Goal: Task Accomplishment & Management: Complete application form

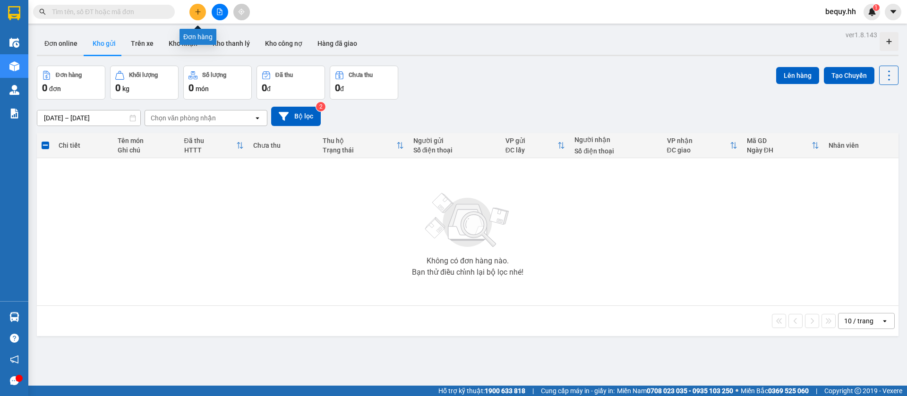
click at [192, 11] on button at bounding box center [197, 12] width 17 height 17
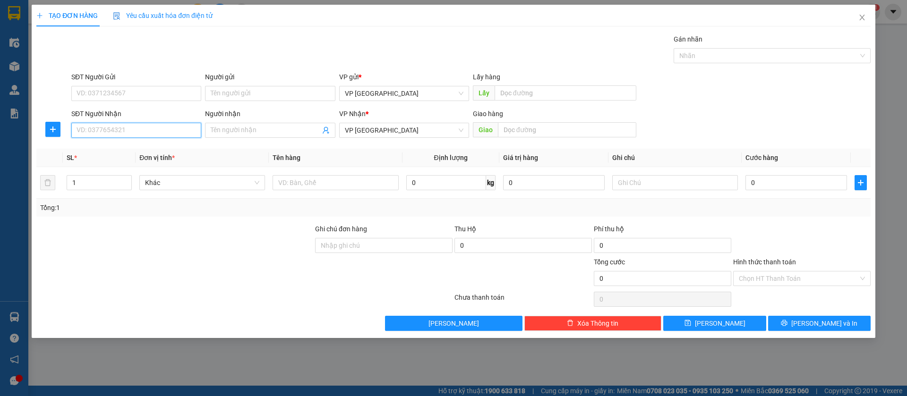
click at [168, 131] on input "SĐT Người Nhận" at bounding box center [136, 130] width 130 height 15
type input "0822900279"
click at [168, 144] on div "0822900279" at bounding box center [136, 149] width 119 height 10
type input "[PERSON_NAME]"
type input "30.000"
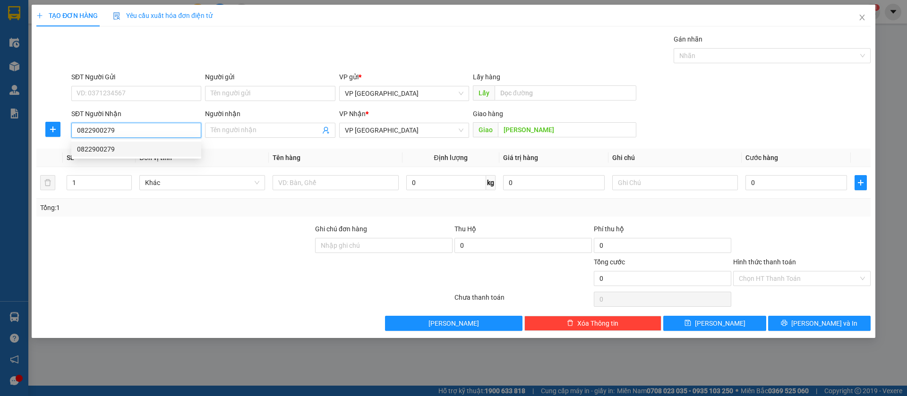
type input "30.000"
type input "0822900279"
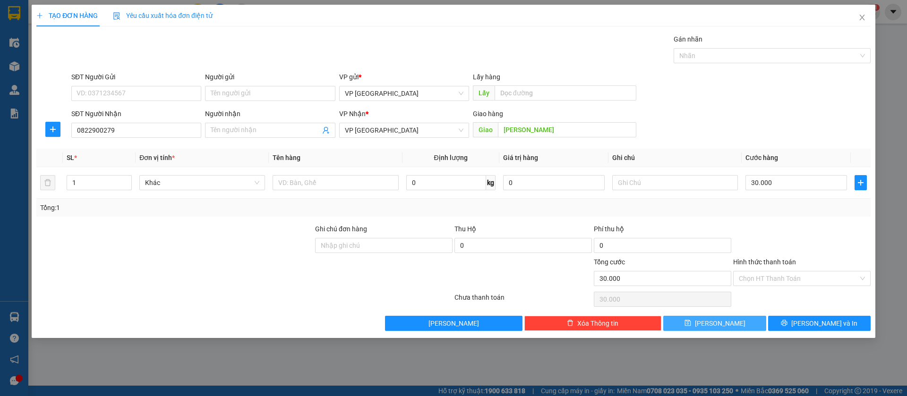
click at [746, 320] on button "[PERSON_NAME]" at bounding box center [714, 323] width 103 height 15
type input "0"
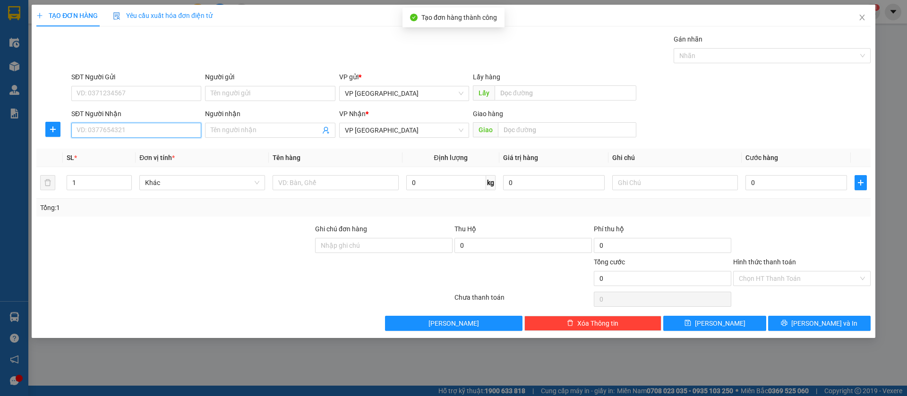
click at [160, 133] on input "SĐT Người Nhận" at bounding box center [136, 130] width 130 height 15
type input "0347603619"
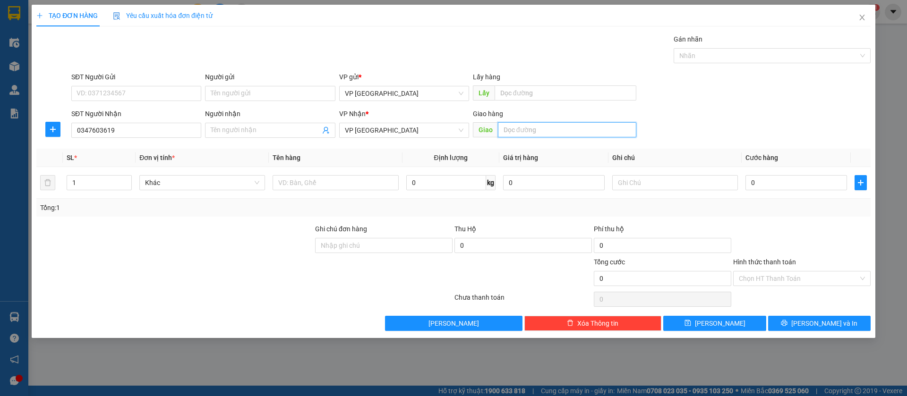
click at [509, 126] on input "text" at bounding box center [567, 129] width 138 height 15
type input "[PERSON_NAME]"
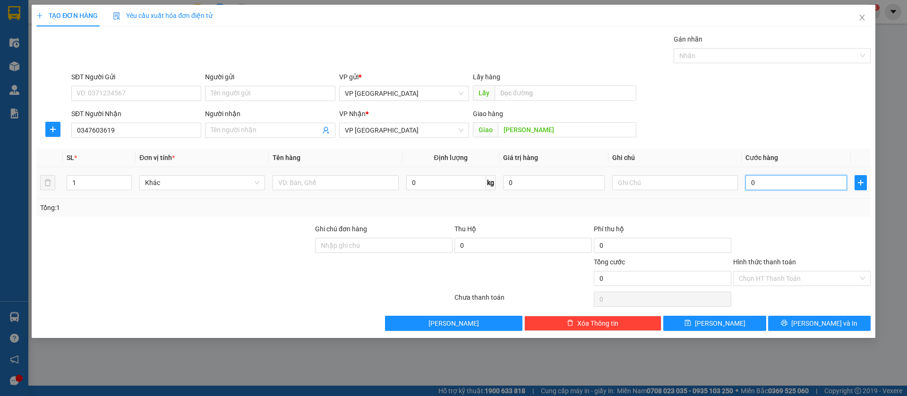
click at [762, 179] on input "0" at bounding box center [797, 182] width 102 height 15
type input "6"
type input "60"
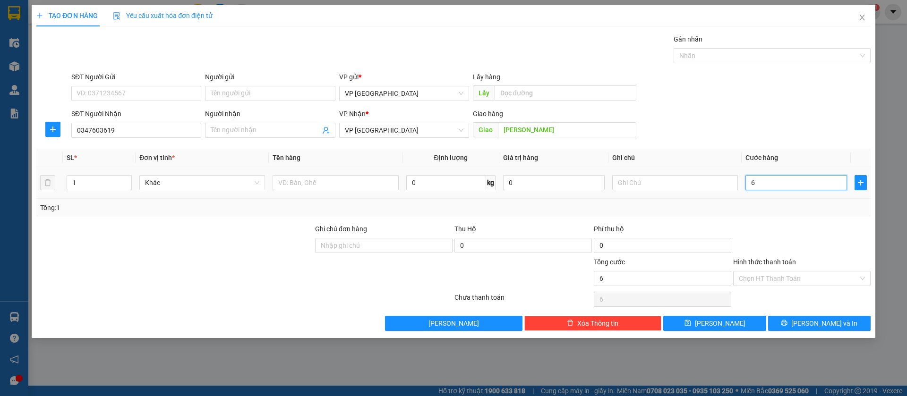
type input "60"
type input "600"
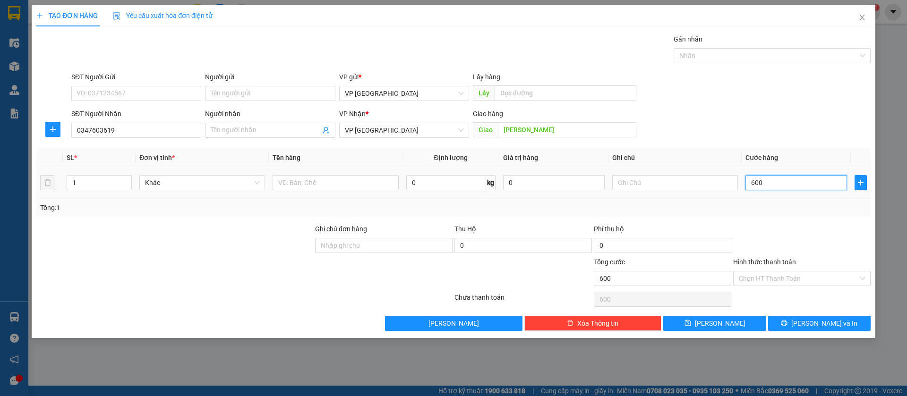
type input "6.000"
type input "60.000"
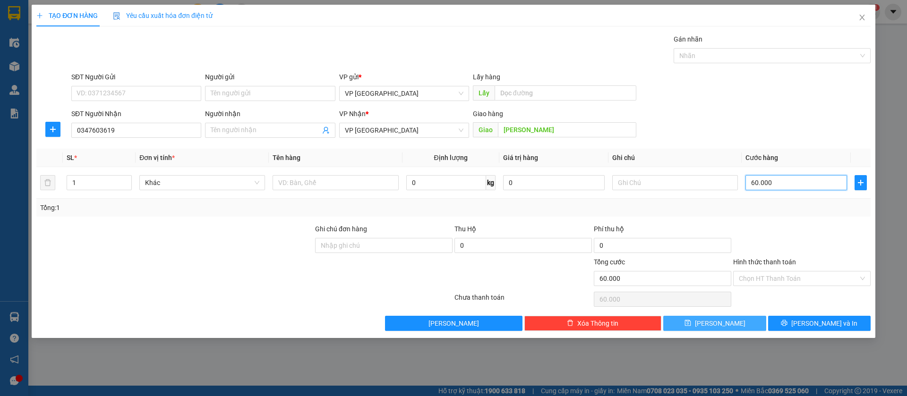
type input "60.000"
click at [738, 321] on button "[PERSON_NAME]" at bounding box center [714, 323] width 103 height 15
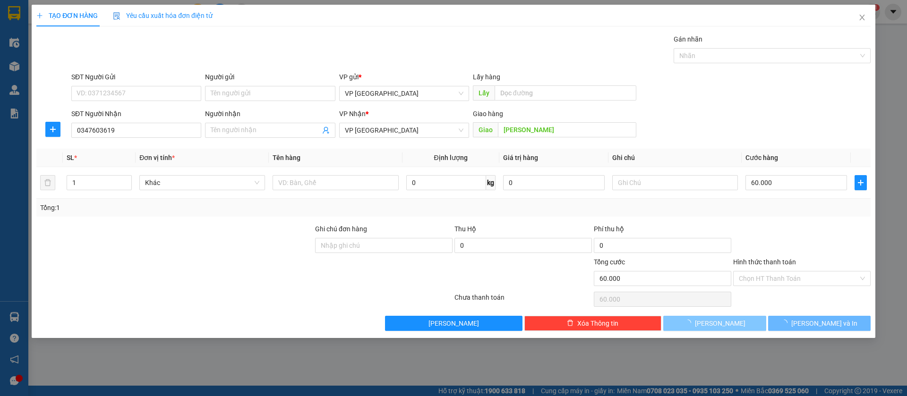
type input "0"
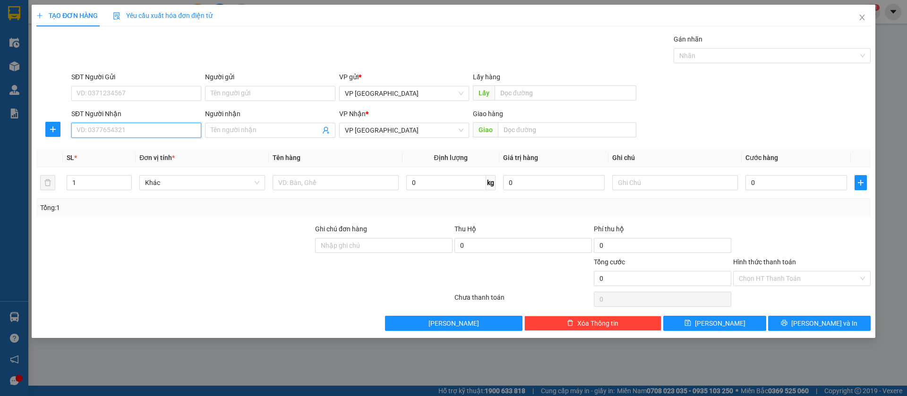
click at [183, 132] on input "SĐT Người Nhận" at bounding box center [136, 130] width 130 height 15
type input "0972103311"
click at [170, 152] on div "0972103311 - Hường" at bounding box center [136, 149] width 119 height 10
type input "Hường"
type input "HUONG Chơn Thành"
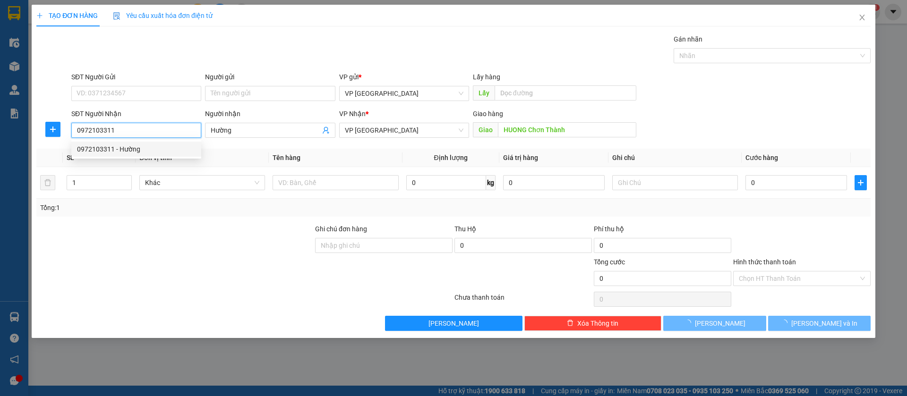
type input "50.000"
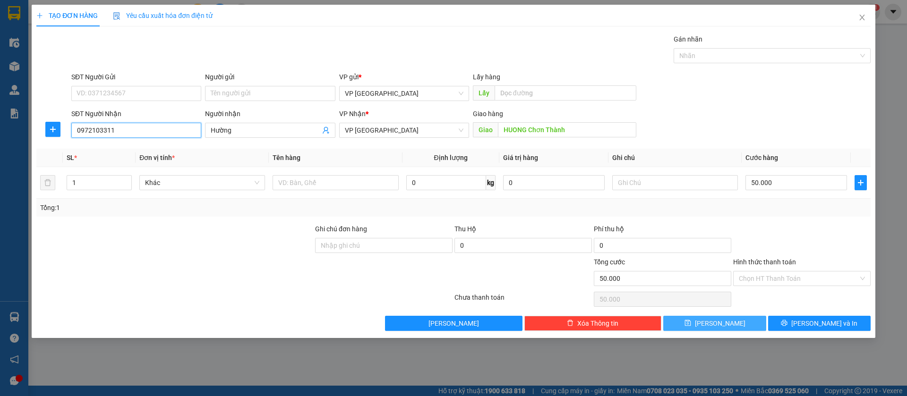
type input "0972103311"
click at [749, 320] on button "[PERSON_NAME]" at bounding box center [714, 323] width 103 height 15
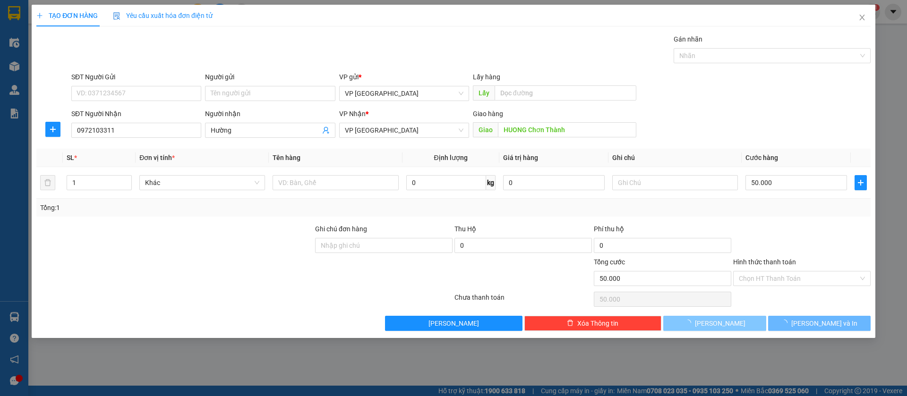
type input "0"
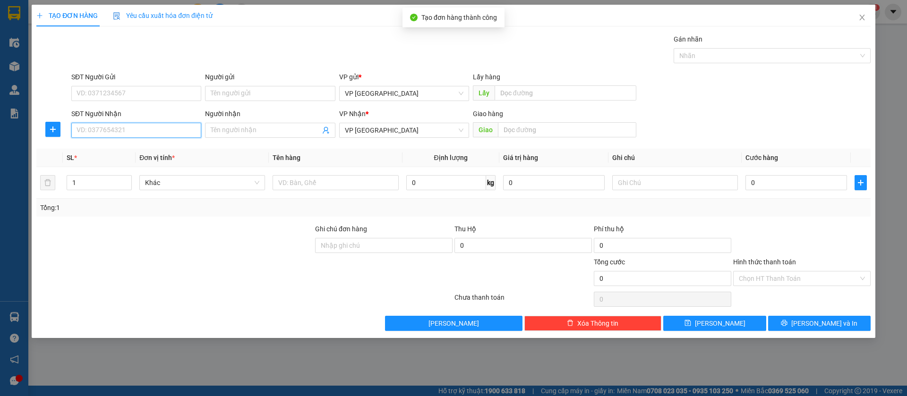
click at [154, 127] on input "SĐT Người Nhận" at bounding box center [136, 130] width 130 height 15
click at [155, 149] on div "0935112498 - TRINH" at bounding box center [136, 149] width 119 height 10
type input "0935112498"
type input "TRINH"
type input "thanh luong"
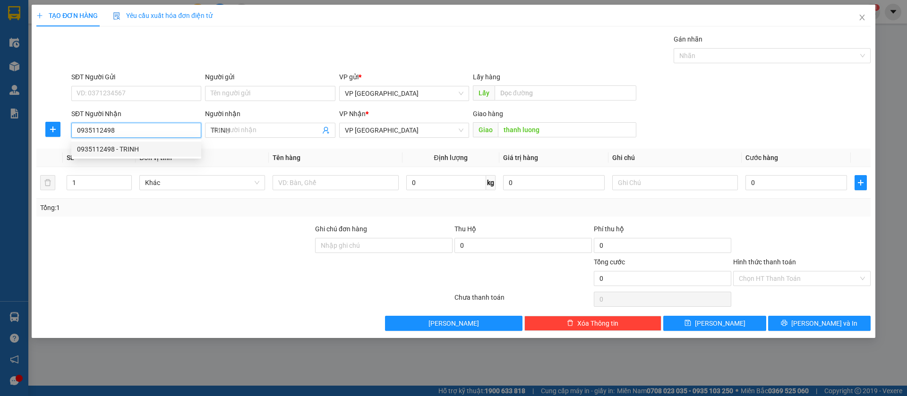
type input "200.000"
type input "0935112498"
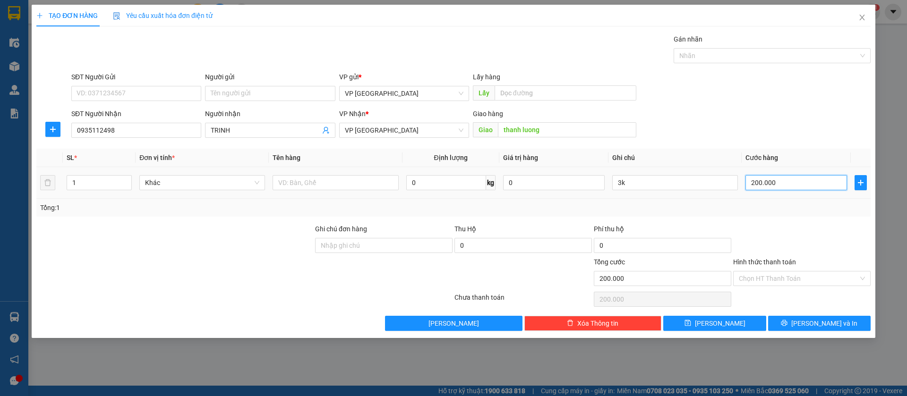
click at [764, 179] on input "200.000" at bounding box center [797, 182] width 102 height 15
type input "5"
type input "50"
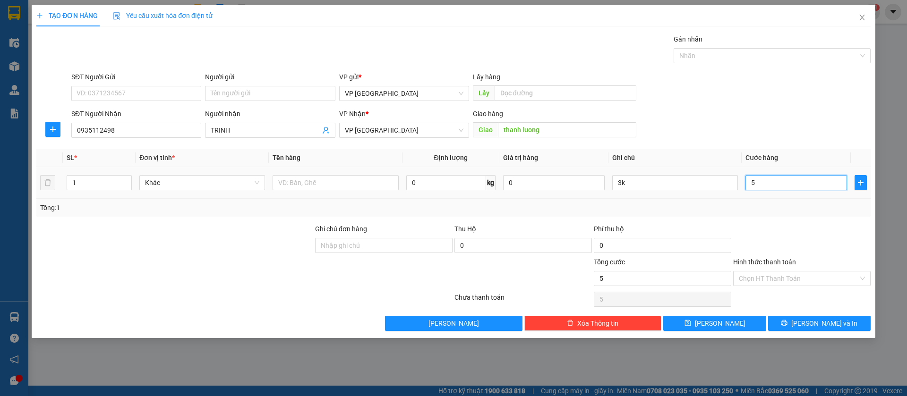
type input "50"
type input "500"
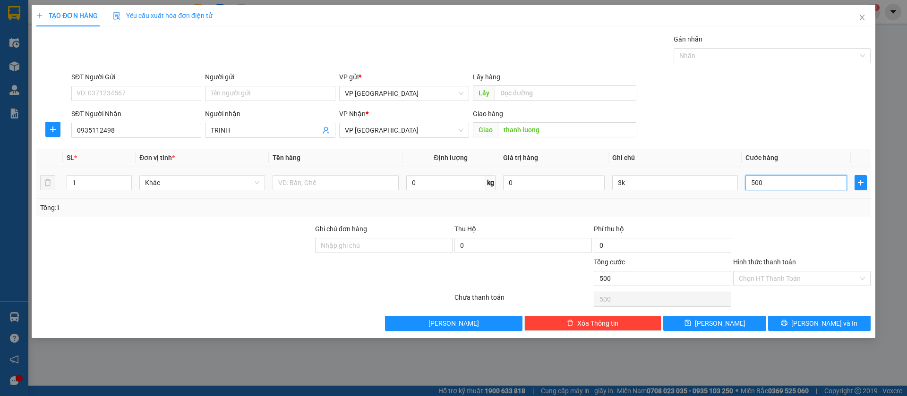
type input "5.000"
type input "50.000"
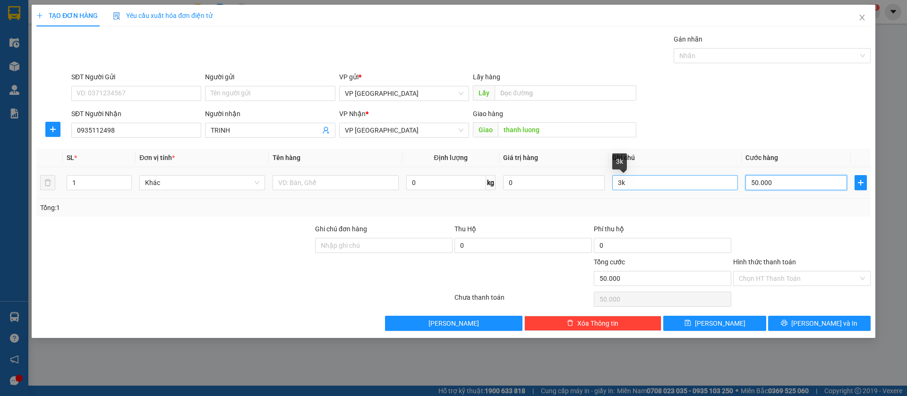
type input "50.000"
click at [728, 186] on input "3k" at bounding box center [675, 182] width 126 height 15
type input "3"
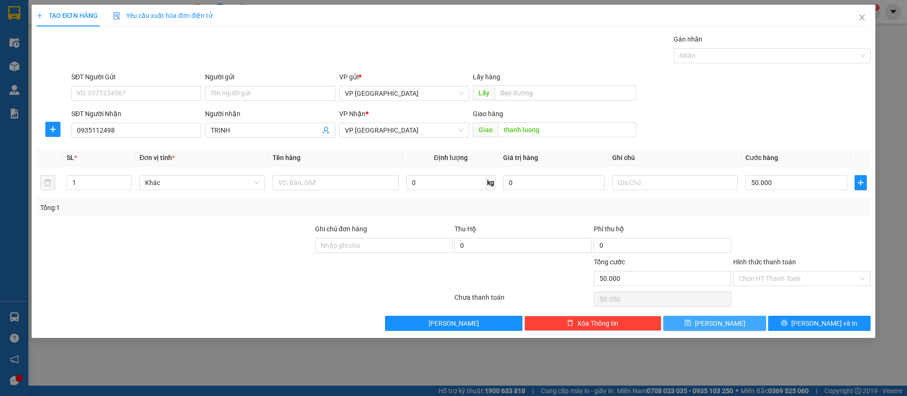
drag, startPoint x: 717, startPoint y: 321, endPoint x: 111, endPoint y: 228, distance: 613.4
click at [715, 322] on span "[PERSON_NAME]" at bounding box center [720, 323] width 51 height 10
type input "0"
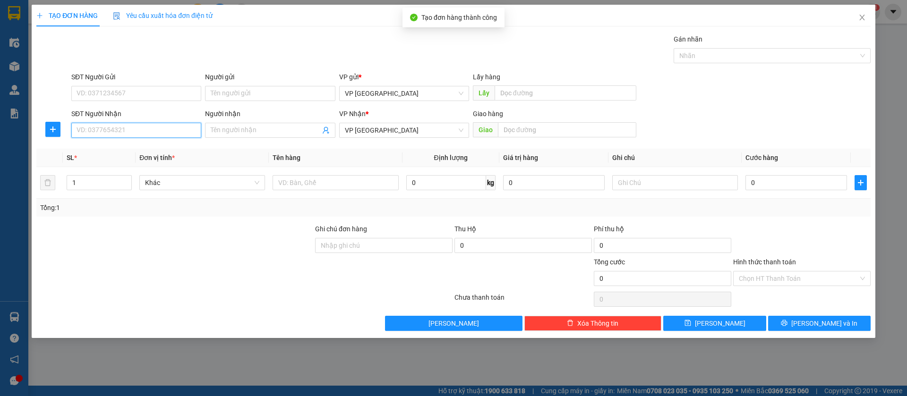
click at [161, 129] on input "SĐT Người Nhận" at bounding box center [136, 130] width 130 height 15
type input "0967344611"
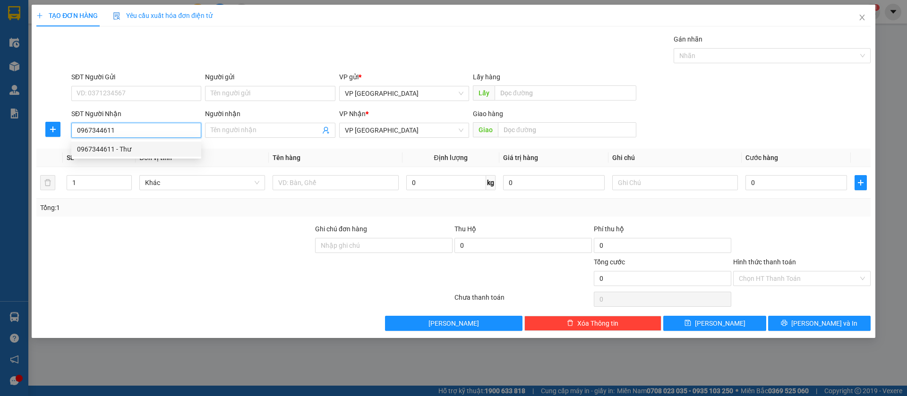
click at [174, 149] on div "0967344611 - Thư" at bounding box center [136, 149] width 119 height 10
type input "Thư"
type input "Bình Long"
type input "50.000"
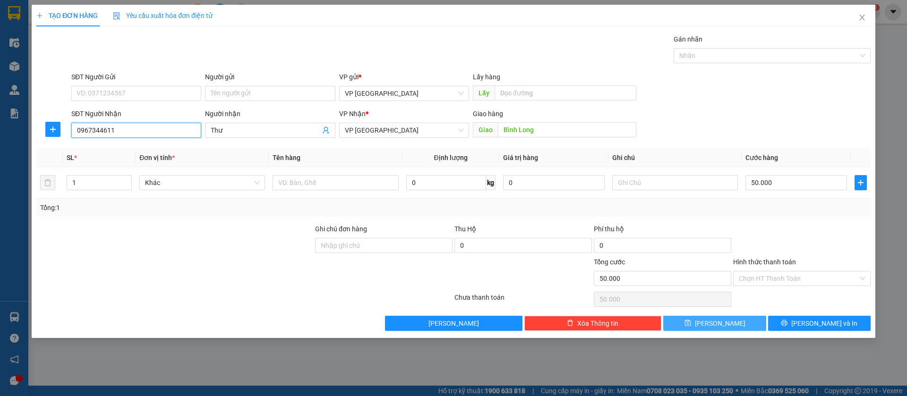
type input "0967344611"
click at [746, 320] on button "[PERSON_NAME]" at bounding box center [714, 323] width 103 height 15
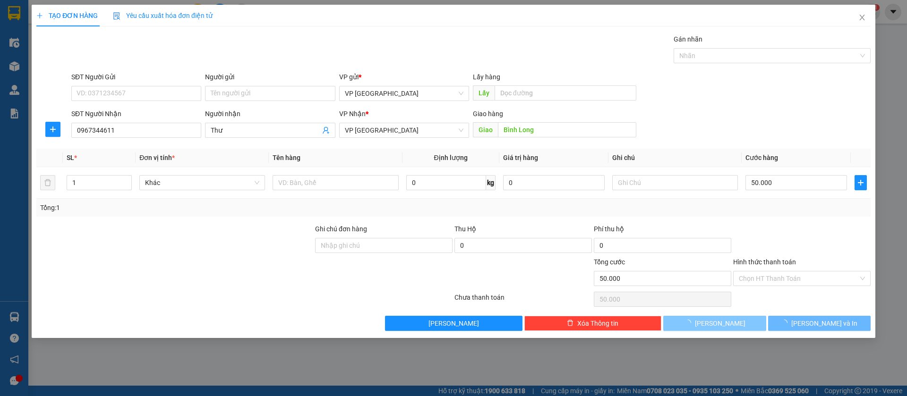
type input "0"
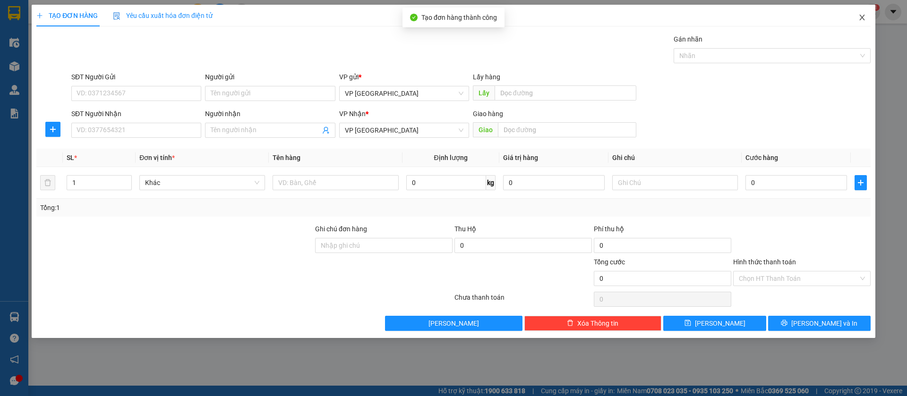
click at [862, 13] on span "Close" at bounding box center [862, 18] width 26 height 26
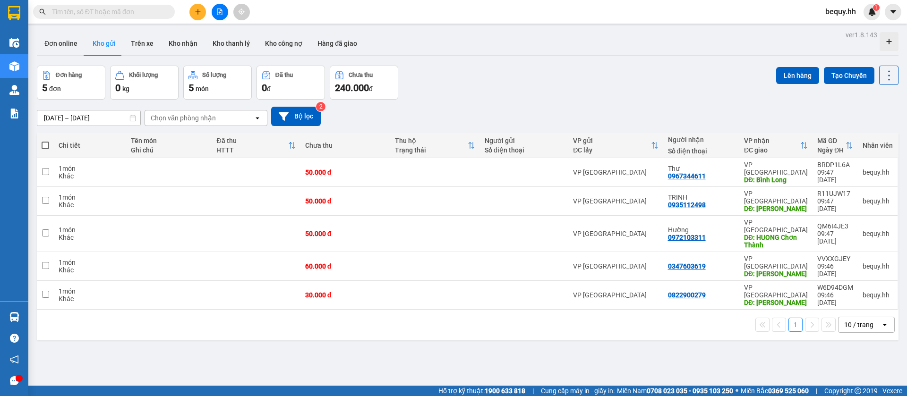
drag, startPoint x: 44, startPoint y: 144, endPoint x: 49, endPoint y: 143, distance: 4.9
click at [44, 144] on span at bounding box center [46, 146] width 8 height 8
click at [45, 141] on input "checkbox" at bounding box center [45, 141] width 0 height 0
checkbox input "true"
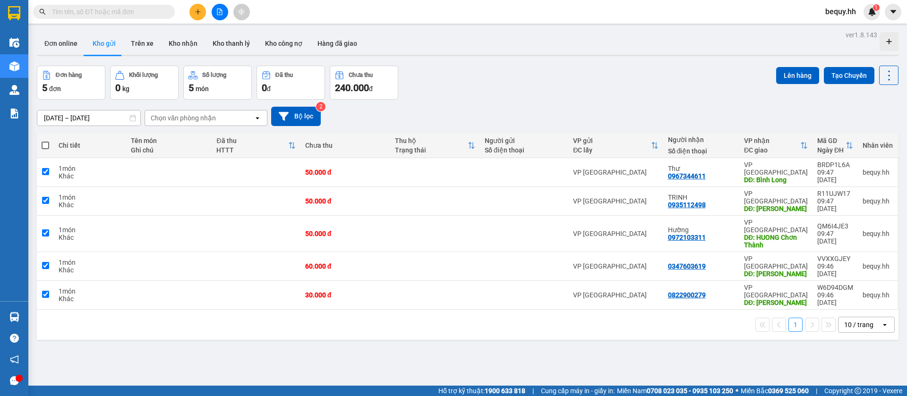
checkbox input "true"
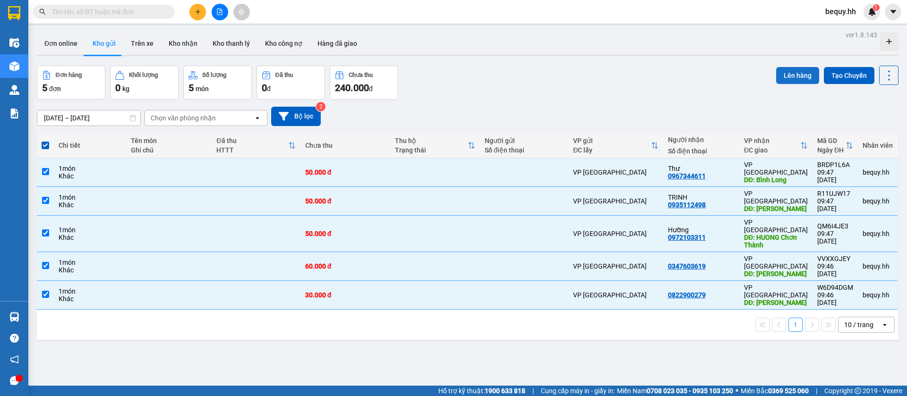
click at [788, 76] on button "Lên hàng" at bounding box center [797, 75] width 43 height 17
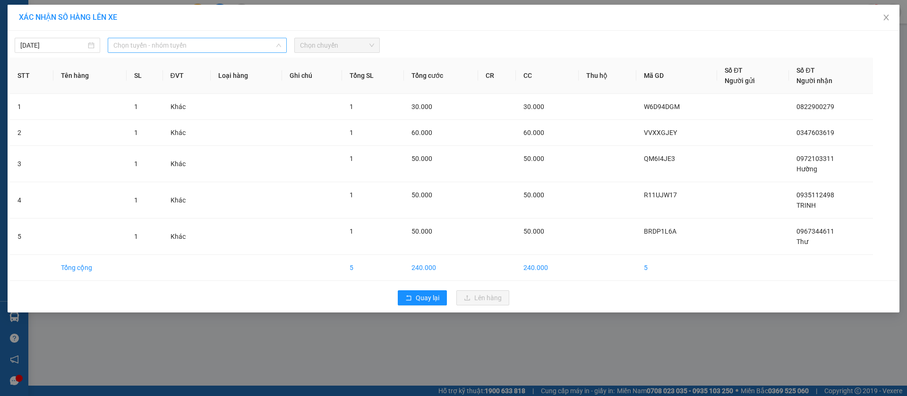
click at [233, 46] on span "Chọn tuyến - nhóm tuyến" at bounding box center [197, 45] width 168 height 14
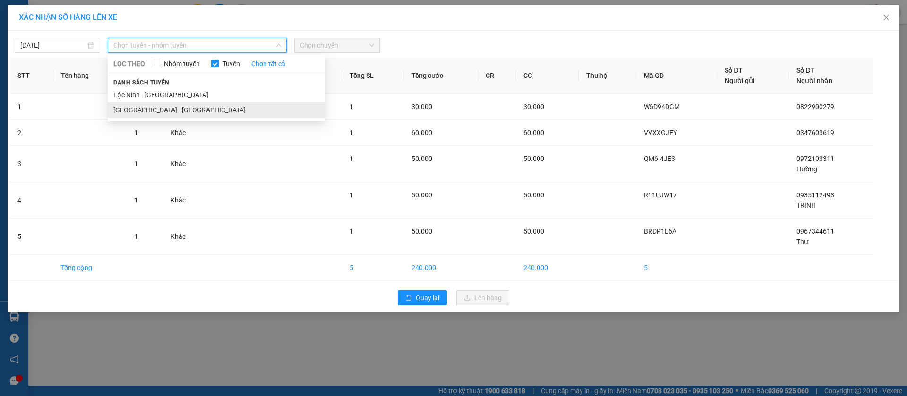
click at [195, 112] on li "[GEOGRAPHIC_DATA] - [GEOGRAPHIC_DATA]" at bounding box center [216, 110] width 217 height 15
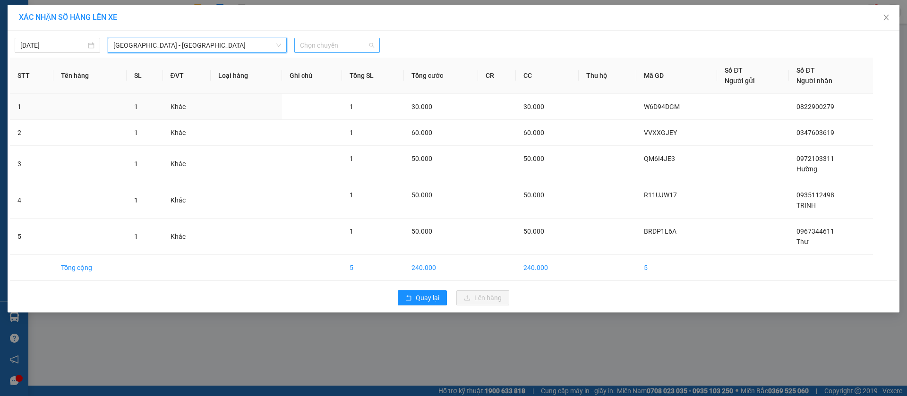
click at [336, 45] on span "Chọn chuyến" at bounding box center [337, 45] width 74 height 14
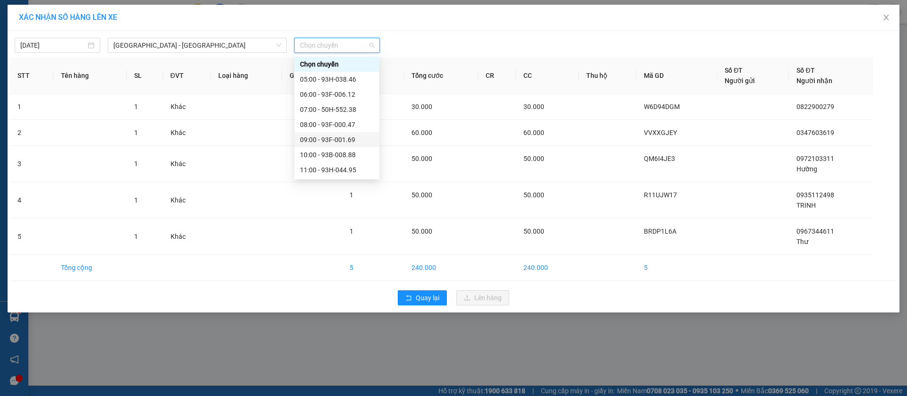
click at [327, 139] on div "09:00 - 93F-001.69" at bounding box center [337, 140] width 74 height 10
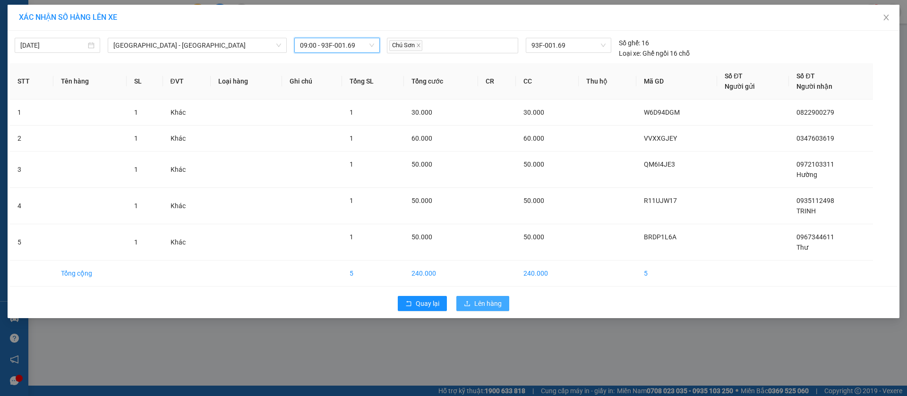
click at [494, 301] on span "Lên hàng" at bounding box center [487, 304] width 27 height 10
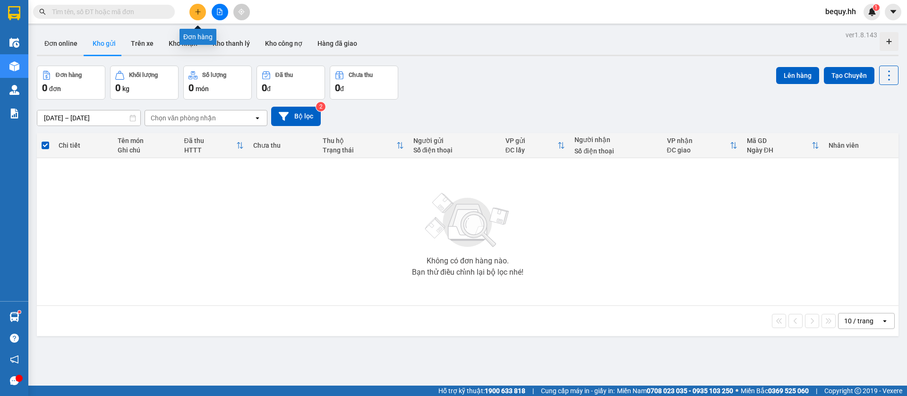
click at [194, 13] on button at bounding box center [197, 12] width 17 height 17
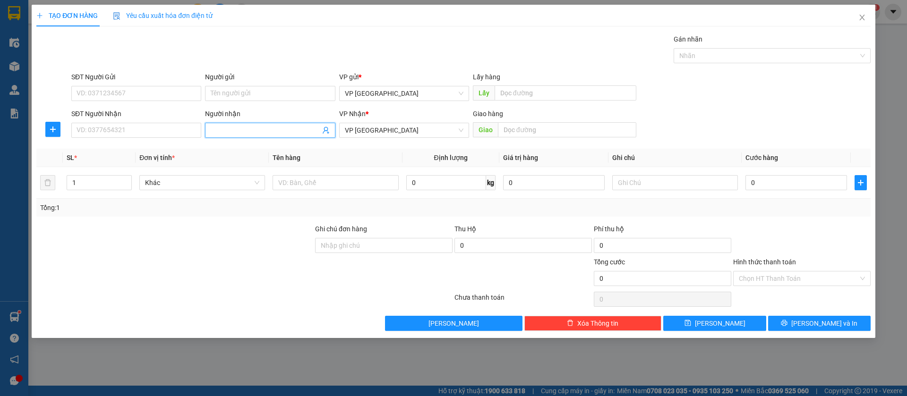
click at [219, 129] on input "Người nhận" at bounding box center [265, 130] width 109 height 10
type input "[PERSON_NAME]"
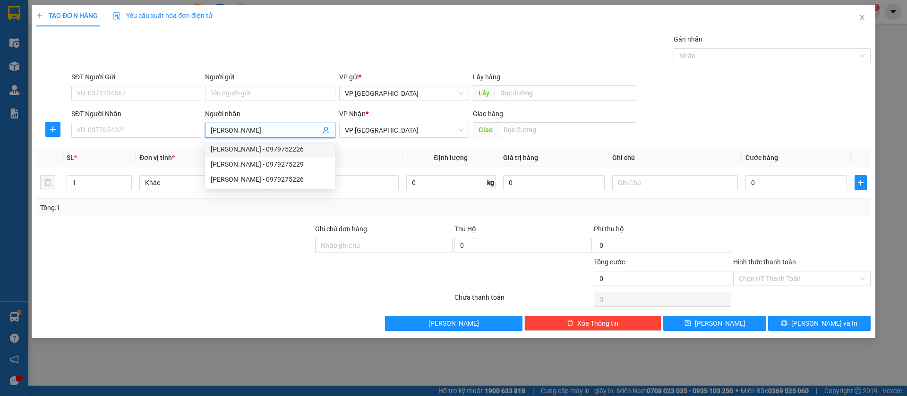
click at [291, 149] on div "[PERSON_NAME] - 0979752226" at bounding box center [270, 149] width 119 height 10
type input "0979752226"
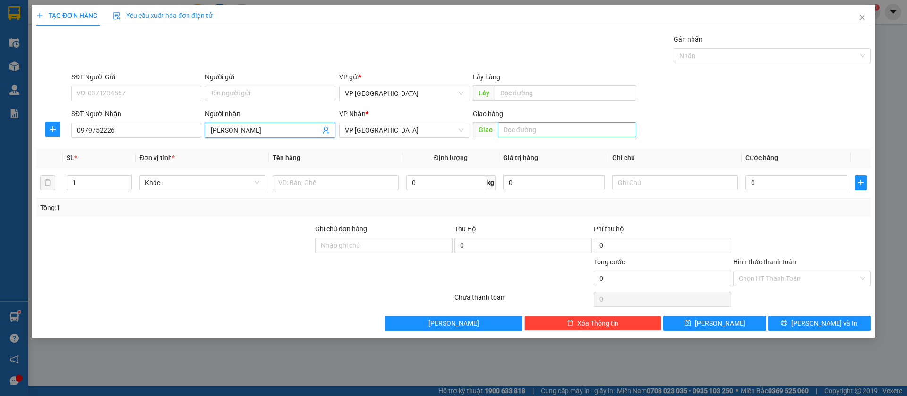
type input "[PERSON_NAME]"
click at [506, 130] on input "text" at bounding box center [567, 129] width 138 height 15
type input "hoang thi loc ninh"
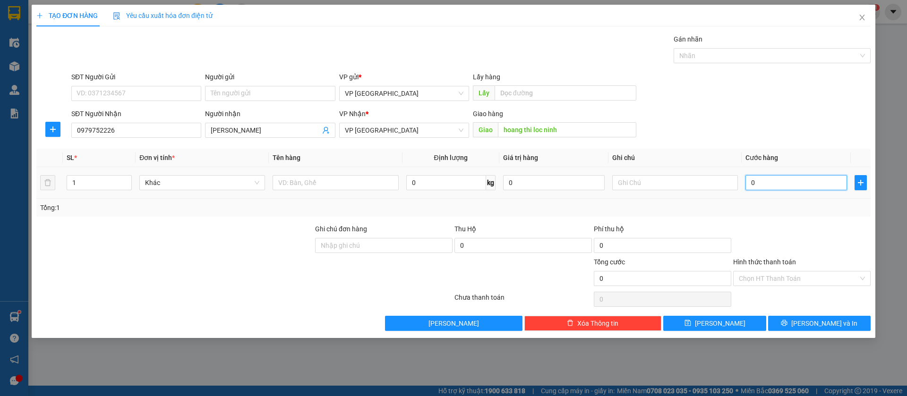
click at [777, 184] on input "0" at bounding box center [797, 182] width 102 height 15
type input "4"
type input "40"
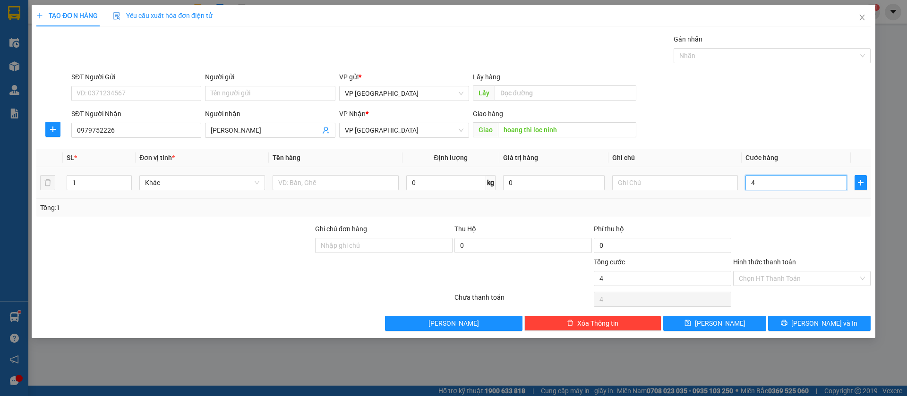
type input "40"
type input "400"
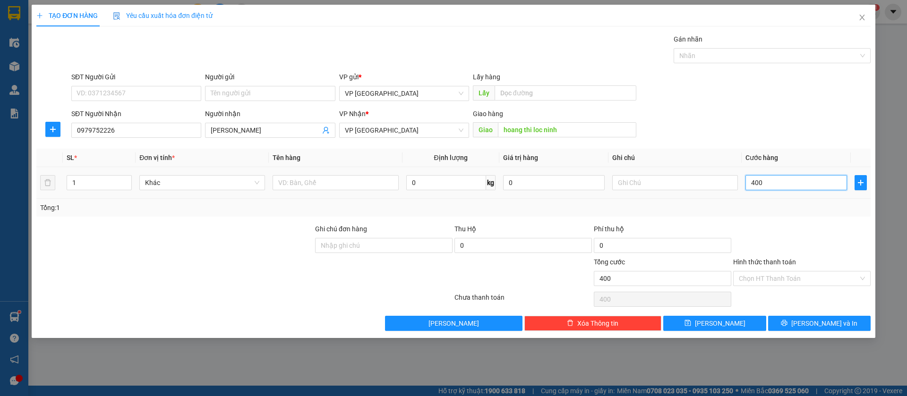
type input "4.000"
type input "40.000"
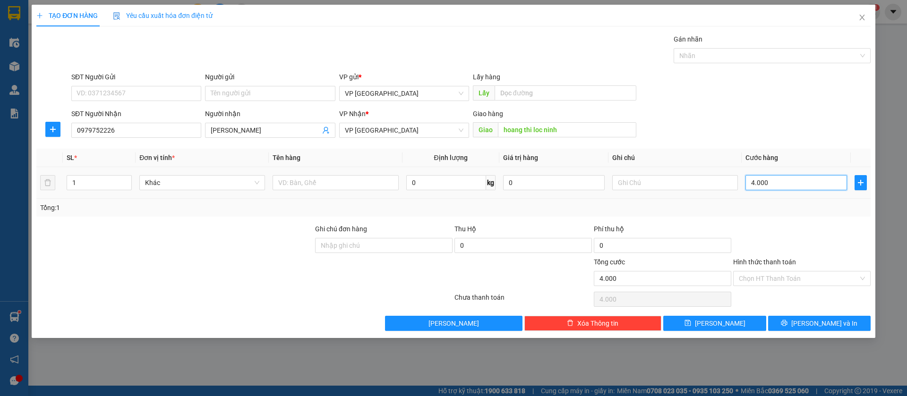
type input "40.000"
click at [736, 326] on button "[PERSON_NAME]" at bounding box center [714, 323] width 103 height 15
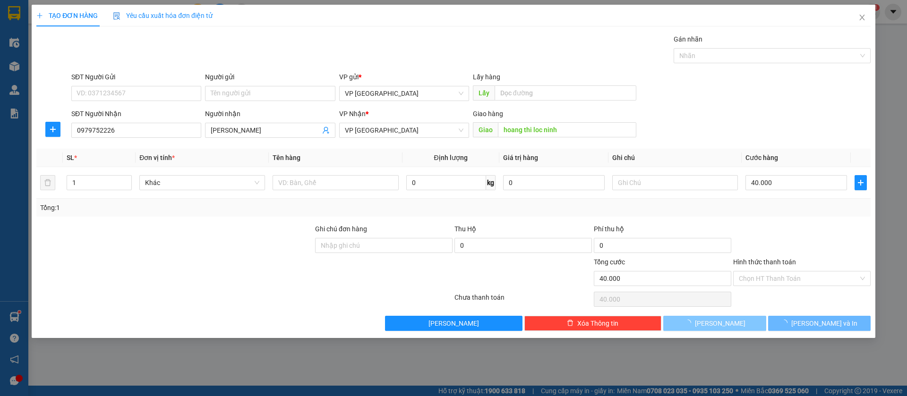
type input "0"
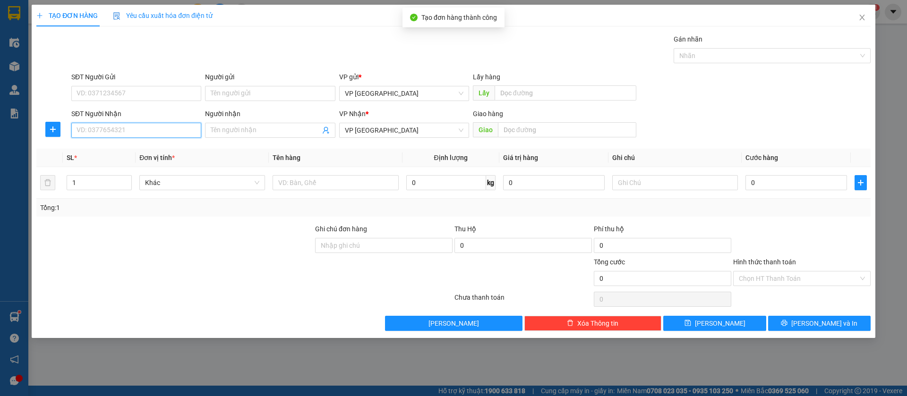
click at [180, 129] on input "SĐT Người Nhận" at bounding box center [136, 130] width 130 height 15
click at [187, 151] on div "0963339339 - nhât anh" at bounding box center [136, 149] width 119 height 10
type input "0963339339"
type input "nhât anh"
type input "Nhật Anh ch thành"
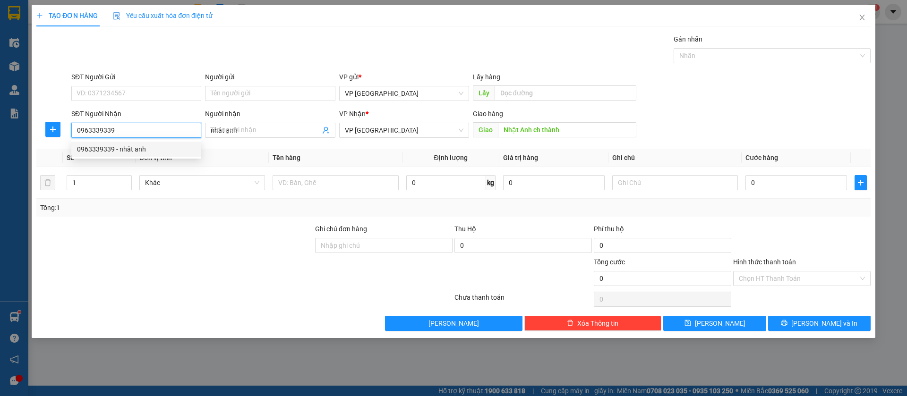
type input "30.000"
type input "0963339339"
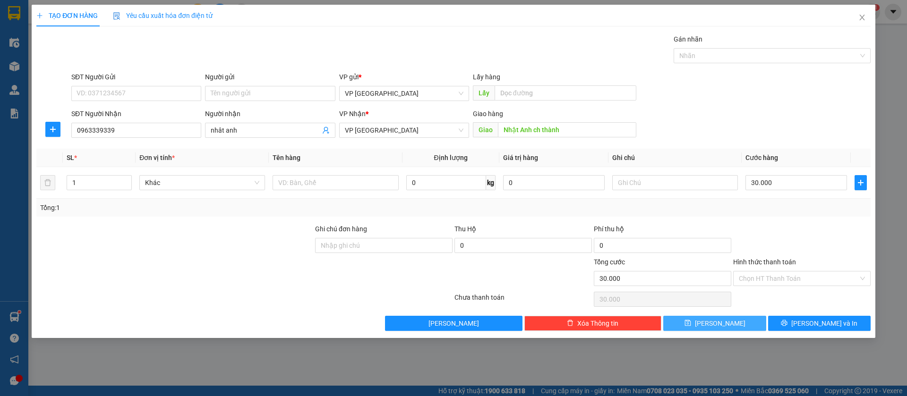
click at [723, 323] on span "[PERSON_NAME]" at bounding box center [720, 323] width 51 height 10
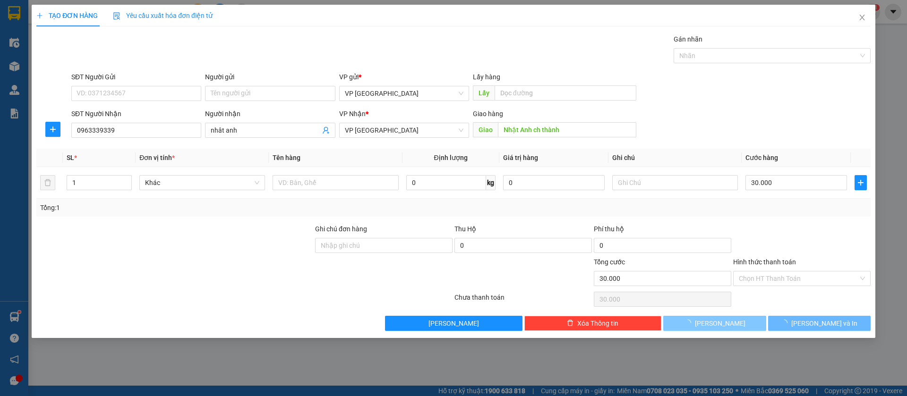
type input "0"
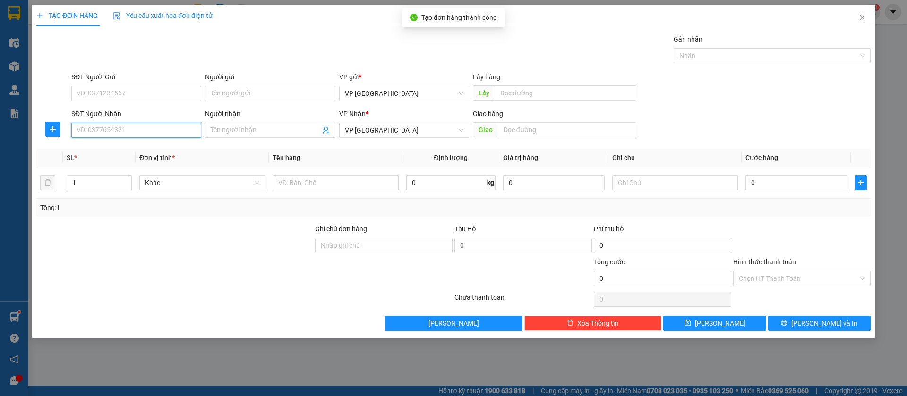
click at [181, 123] on input "SĐT Người Nhận" at bounding box center [136, 130] width 130 height 15
click at [178, 145] on div "0856556979 - [PERSON_NAME]" at bounding box center [136, 149] width 119 height 10
type input "0856556979"
type input "PHƯƠNG"
type input "chơn thành"
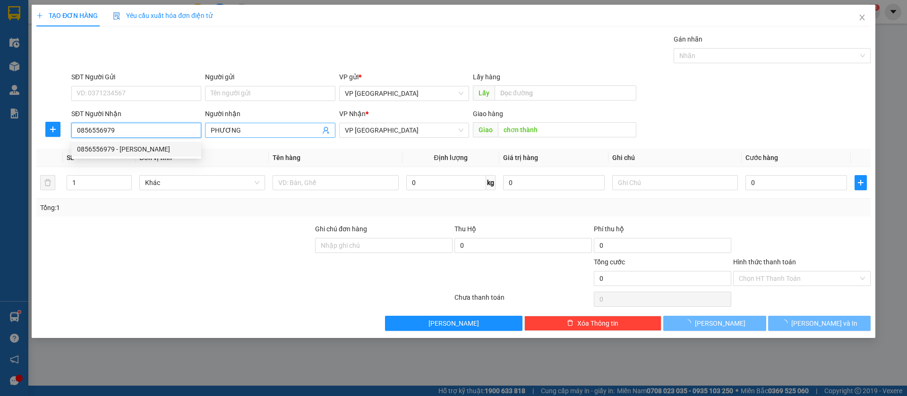
type input "100.000"
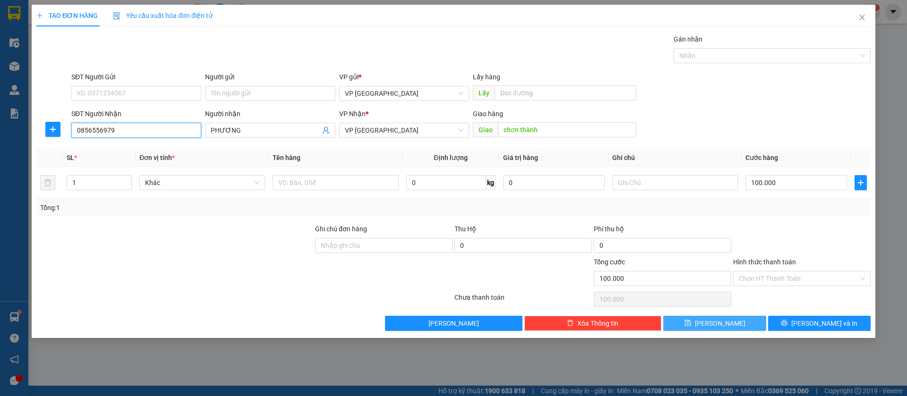
type input "0856556979"
click at [724, 320] on span "[PERSON_NAME]" at bounding box center [720, 323] width 51 height 10
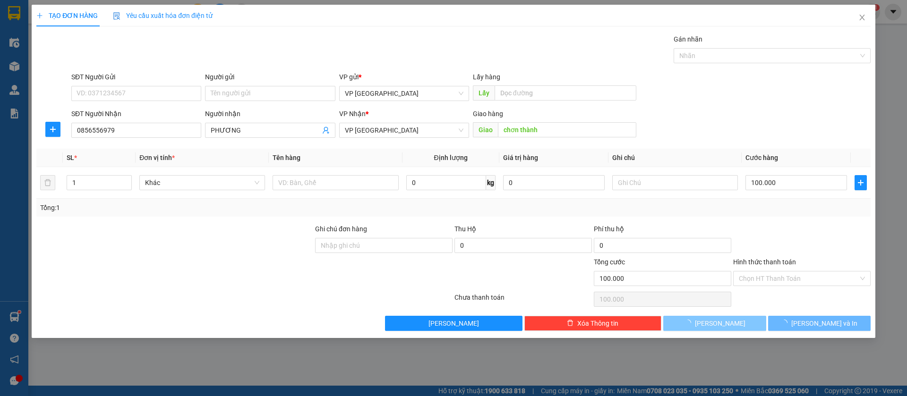
type input "0"
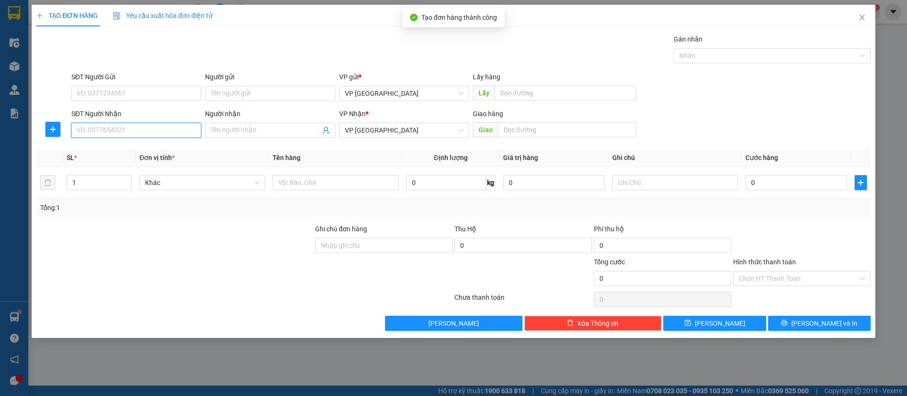
click at [178, 129] on input "SĐT Người Nhận" at bounding box center [136, 130] width 130 height 15
type input "0357797747"
click at [178, 153] on div "0357797747" at bounding box center [136, 149] width 119 height 10
type input "loc ninh"
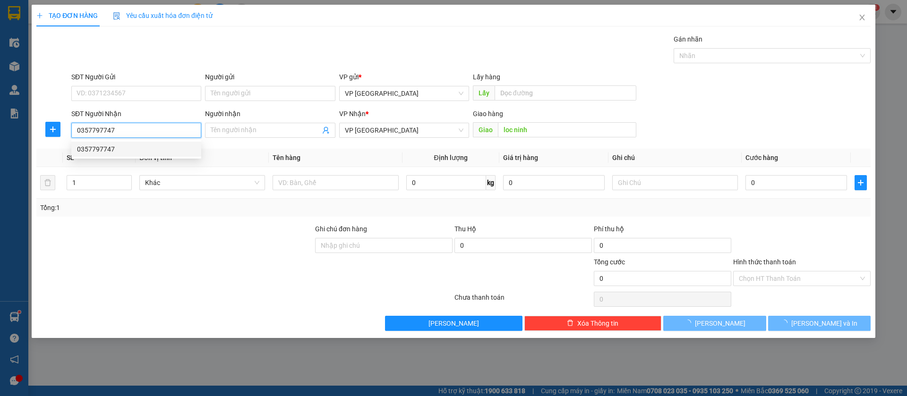
type input "50.000"
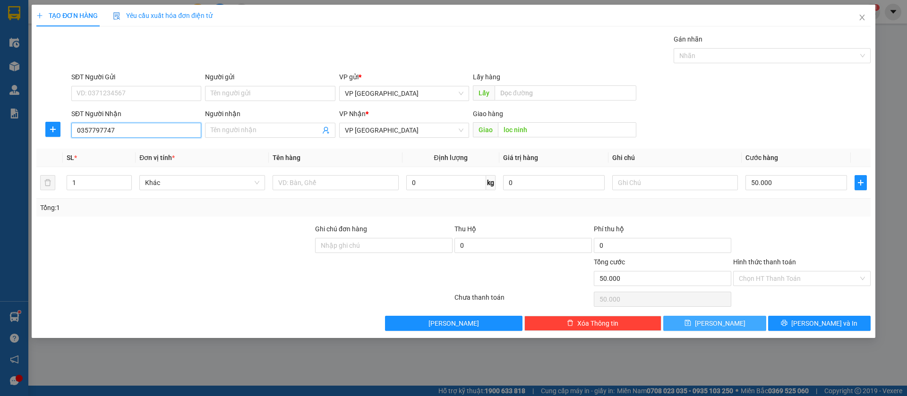
type input "0357797747"
click at [743, 324] on button "[PERSON_NAME]" at bounding box center [714, 323] width 103 height 15
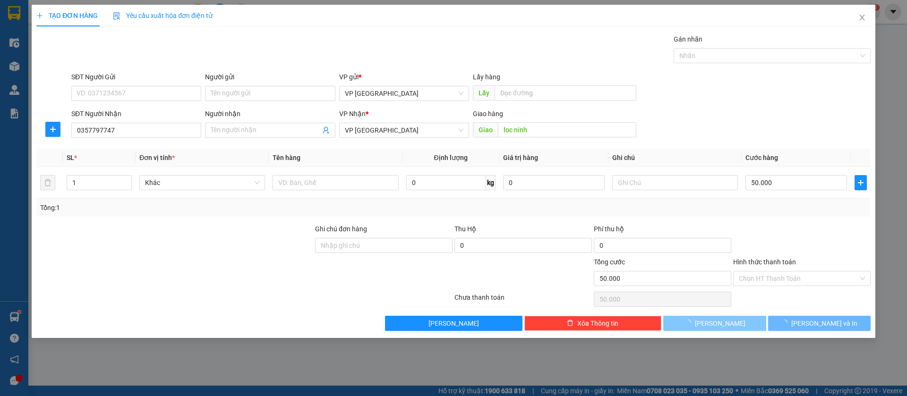
type input "0"
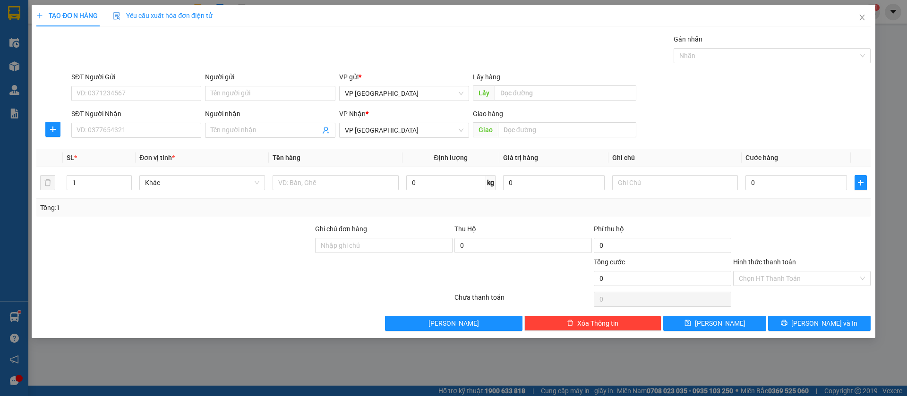
click at [180, 120] on div "SĐT Người Nhận" at bounding box center [136, 116] width 130 height 14
click at [171, 125] on input "SĐT Người Nhận" at bounding box center [136, 130] width 130 height 15
type input "0867755639"
click at [509, 130] on input "text" at bounding box center [567, 129] width 138 height 15
click at [511, 131] on input "text" at bounding box center [567, 129] width 138 height 15
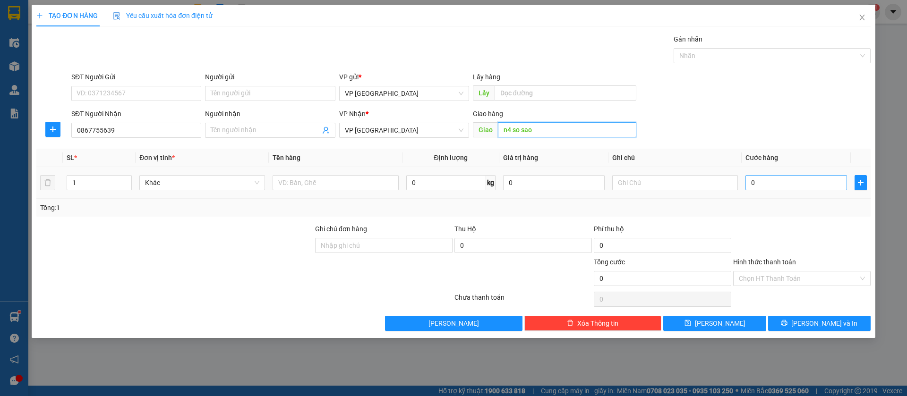
type input "n4 so sao"
click at [771, 179] on input "0" at bounding box center [797, 182] width 102 height 15
type input "3"
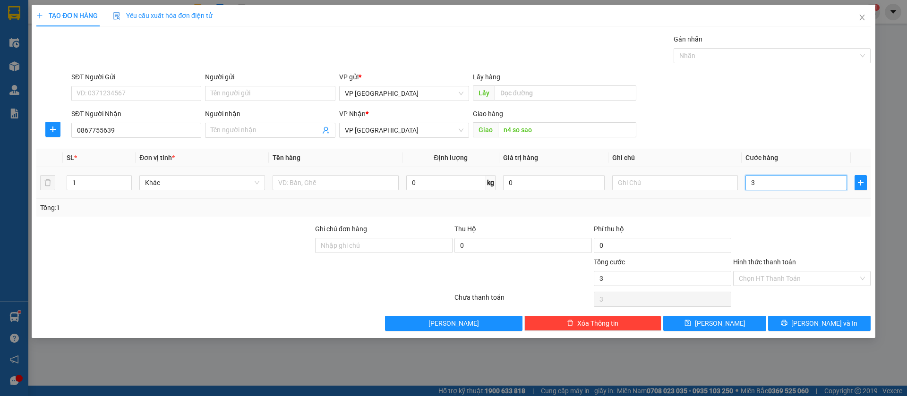
type input "30"
type input "300"
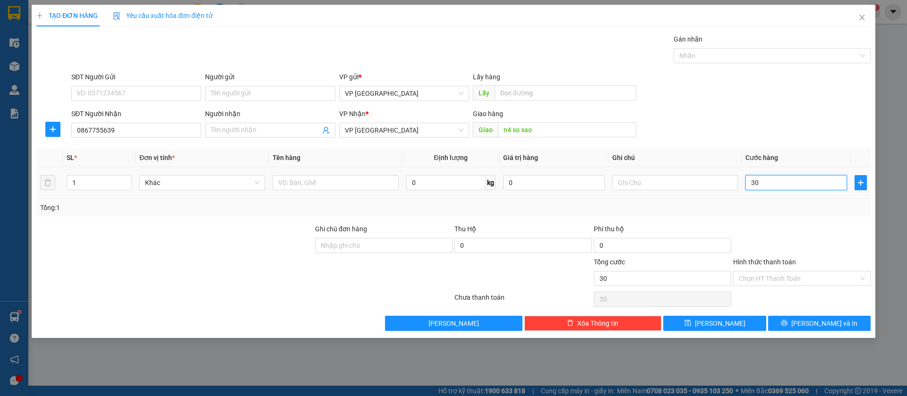
type input "300"
type input "3.000"
type input "30.000"
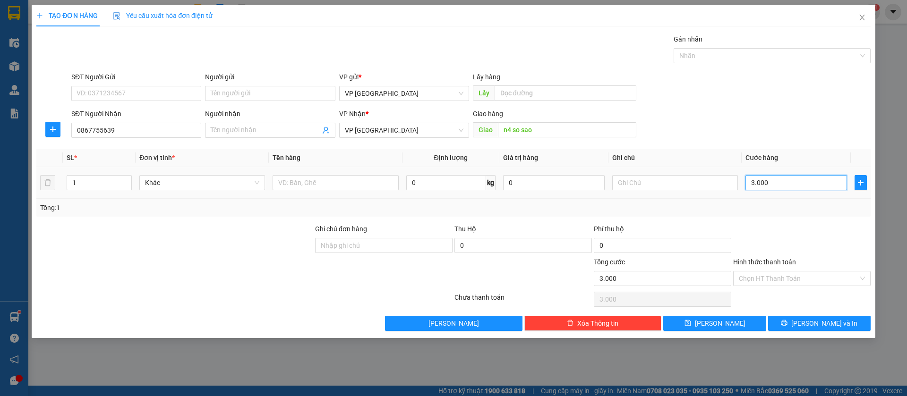
type input "30.000"
click at [749, 319] on button "[PERSON_NAME]" at bounding box center [714, 323] width 103 height 15
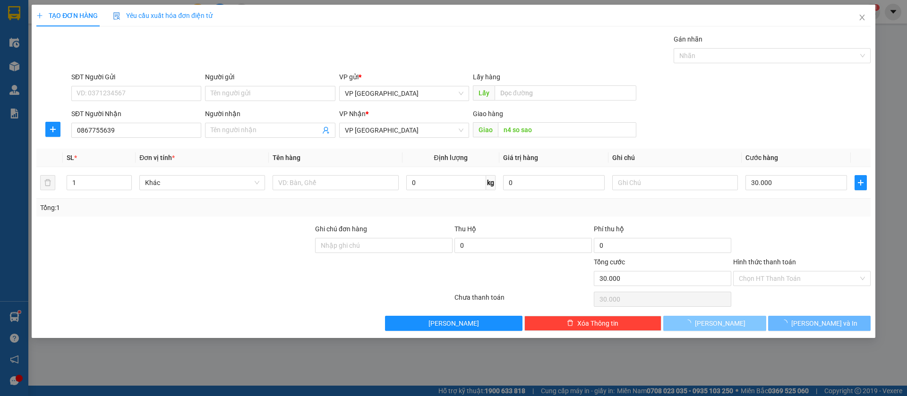
type input "0"
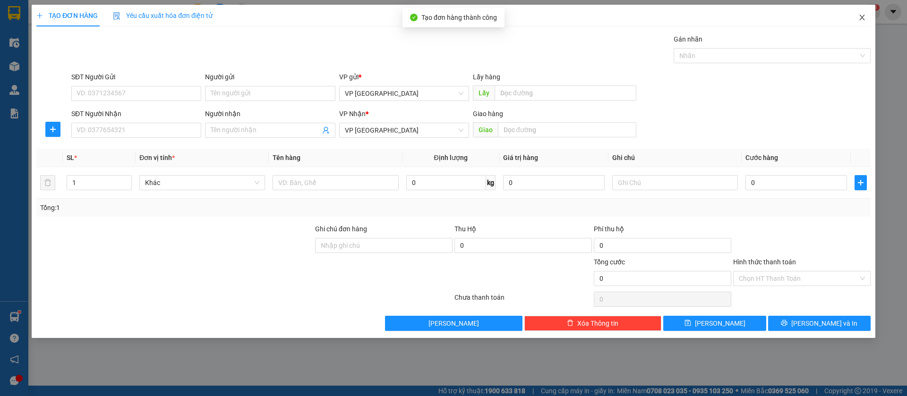
click at [861, 16] on icon "close" at bounding box center [862, 18] width 5 height 6
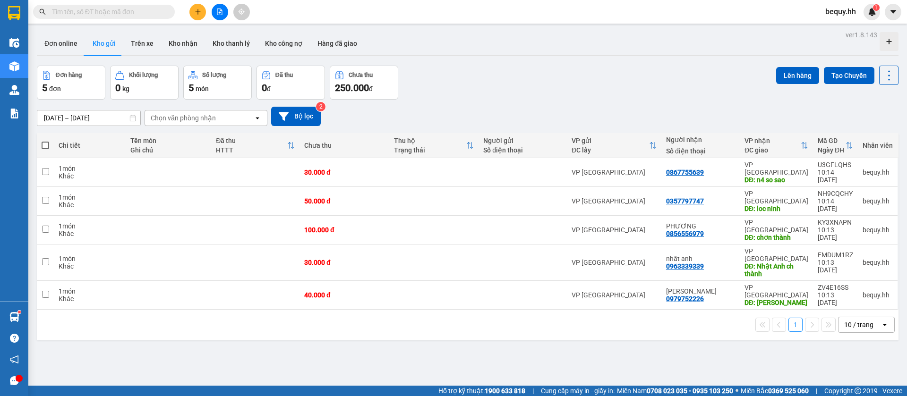
drag, startPoint x: 45, startPoint y: 145, endPoint x: 64, endPoint y: 144, distance: 19.4
click at [56, 144] on tr "Chi tiết Tên món Ghi chú Đã thu HTTT Chưa thu Thu hộ Trạng thái Người gửi Số đi…" at bounding box center [468, 145] width 862 height 25
click at [794, 76] on button "Lên hàng" at bounding box center [797, 75] width 43 height 17
click at [44, 143] on span at bounding box center [46, 146] width 8 height 8
click at [45, 141] on input "checkbox" at bounding box center [45, 141] width 0 height 0
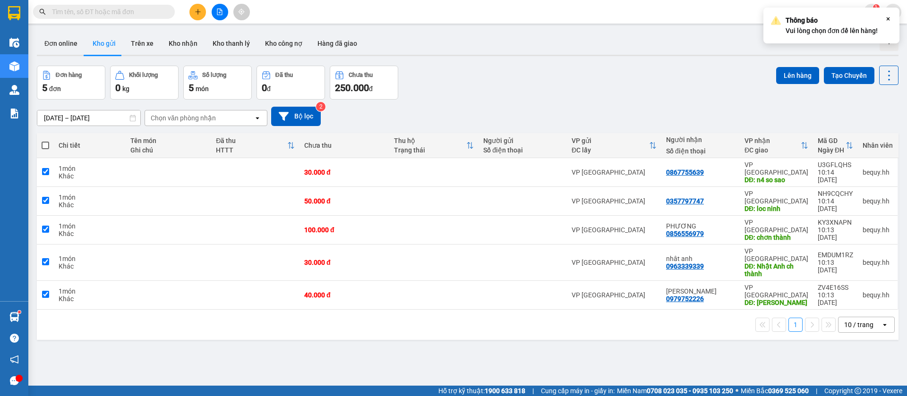
checkbox input "true"
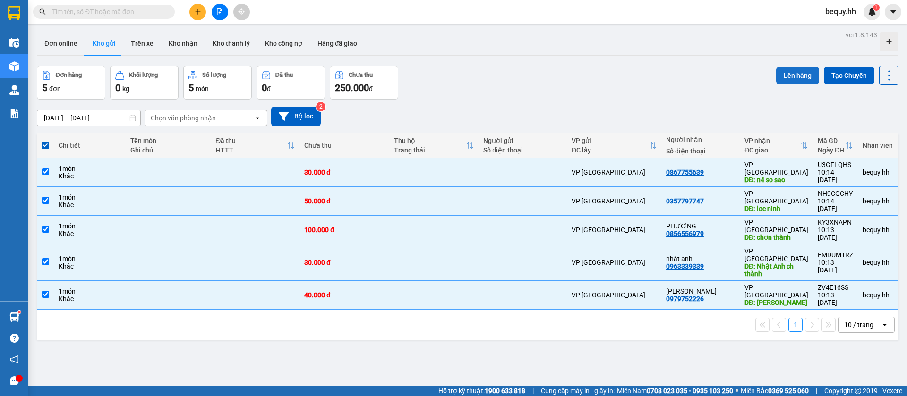
click at [792, 72] on button "Lên hàng" at bounding box center [797, 75] width 43 height 17
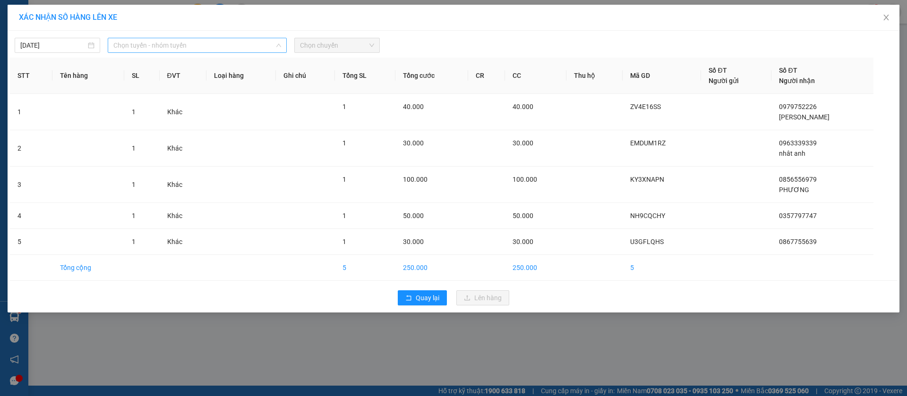
click at [249, 49] on span "Chọn tuyến - nhóm tuyến" at bounding box center [197, 45] width 168 height 14
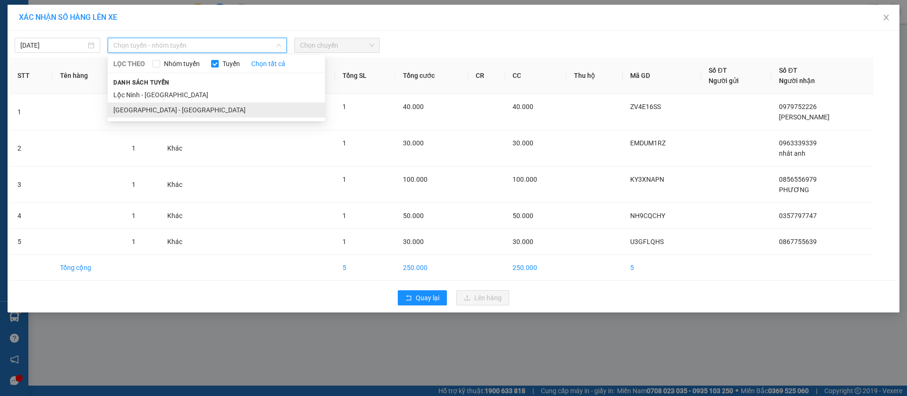
click at [185, 106] on li "[GEOGRAPHIC_DATA] - [GEOGRAPHIC_DATA]" at bounding box center [216, 110] width 217 height 15
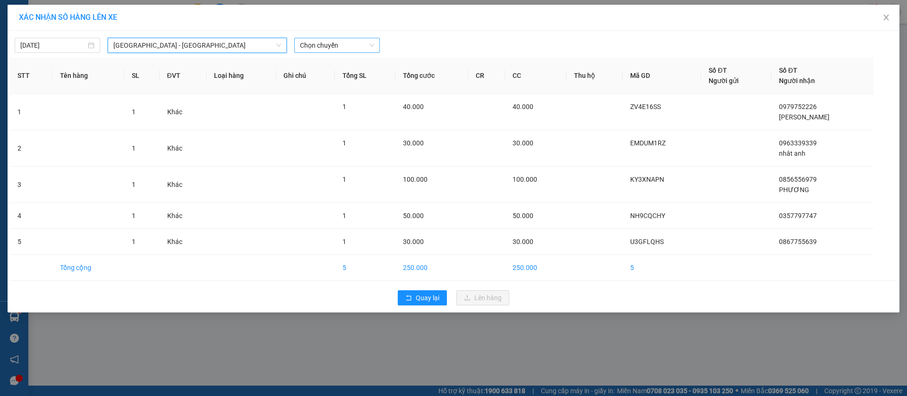
click at [343, 43] on span "Chọn chuyến" at bounding box center [337, 45] width 74 height 14
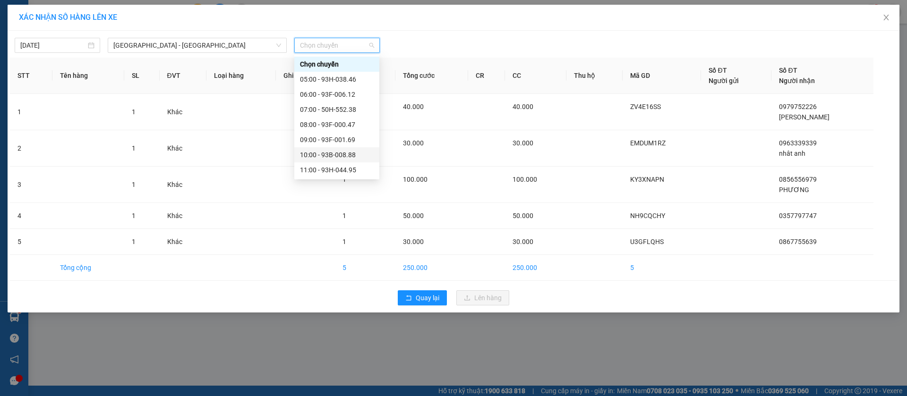
click at [338, 158] on div "10:00 - 93B-008.88" at bounding box center [337, 155] width 74 height 10
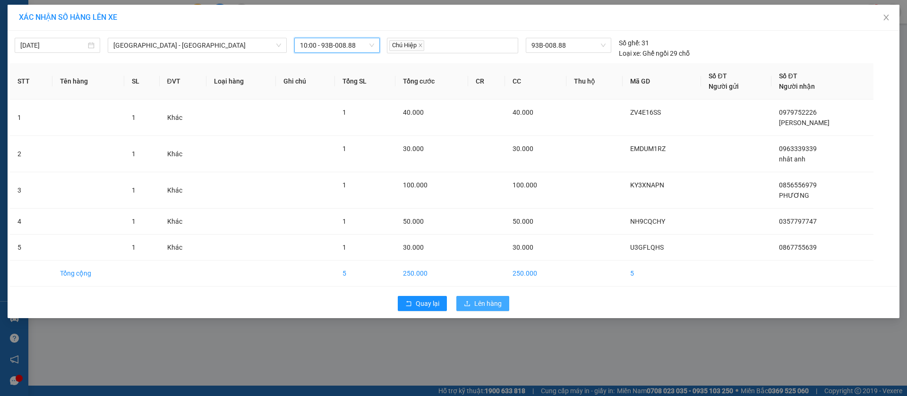
click at [487, 302] on span "Lên hàng" at bounding box center [487, 304] width 27 height 10
